Goal: Check status: Check status

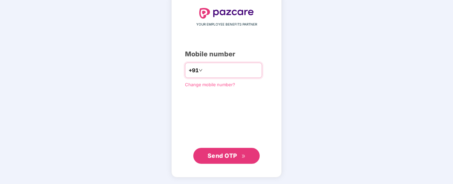
type input "**********"
click at [232, 158] on span "Send OTP" at bounding box center [222, 155] width 30 height 7
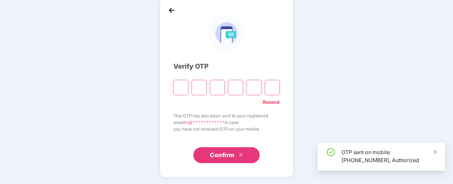
scroll to position [32, 0]
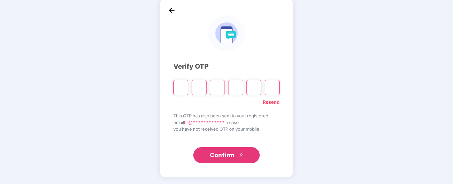
type input "*"
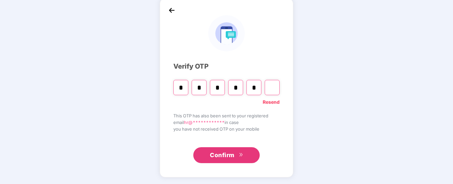
type input "*"
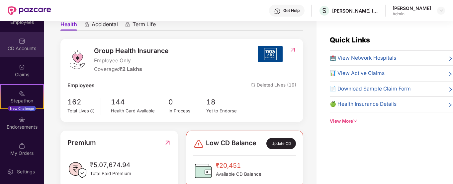
scroll to position [72, 0]
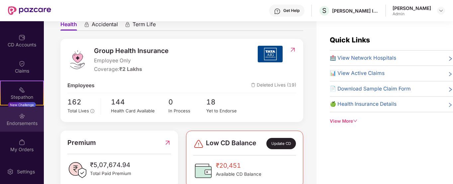
click at [22, 119] on img at bounding box center [22, 116] width 7 height 7
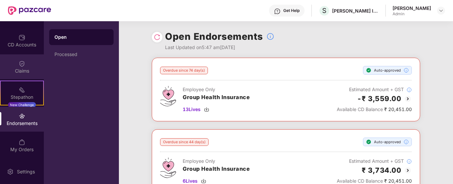
scroll to position [0, 0]
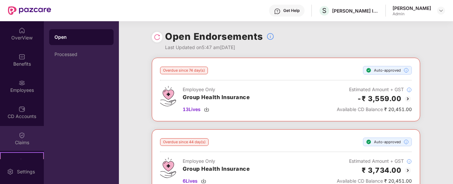
click at [25, 130] on div "Claims" at bounding box center [22, 138] width 44 height 25
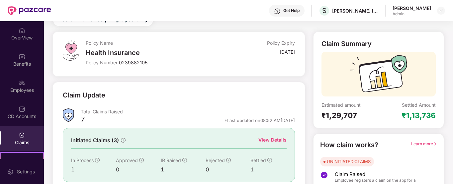
scroll to position [66, 0]
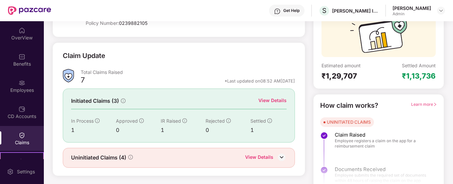
click at [276, 99] on div "View Details" at bounding box center [272, 100] width 28 height 7
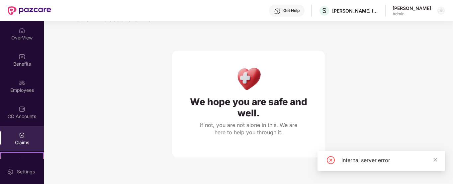
click at [28, 145] on div "Claims" at bounding box center [22, 142] width 44 height 7
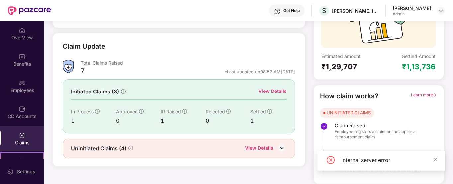
click at [250, 147] on div "View Details" at bounding box center [259, 148] width 28 height 9
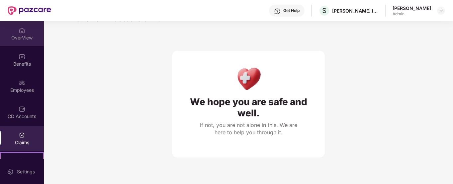
click at [20, 38] on div "OverView" at bounding box center [22, 38] width 44 height 7
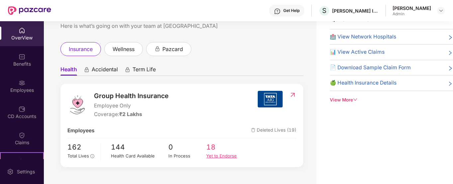
click at [218, 158] on div "Yet to Endorse" at bounding box center [225, 156] width 38 height 7
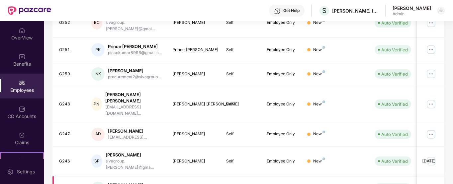
scroll to position [208, 0]
